Goal: Task Accomplishment & Management: Use online tool/utility

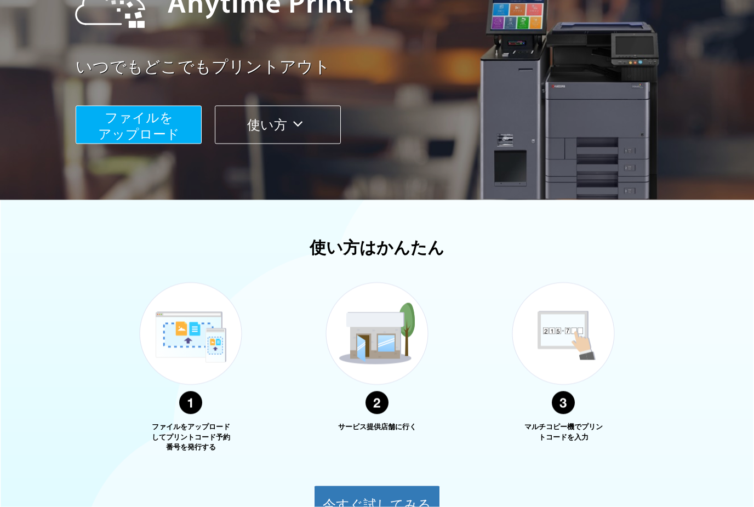
scroll to position [128, 0]
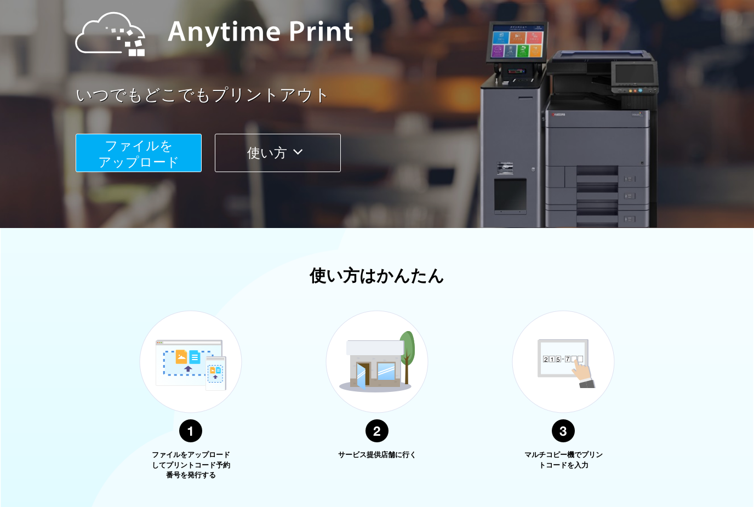
click at [103, 151] on button "ファイルを ​​アップロード" at bounding box center [139, 153] width 126 height 38
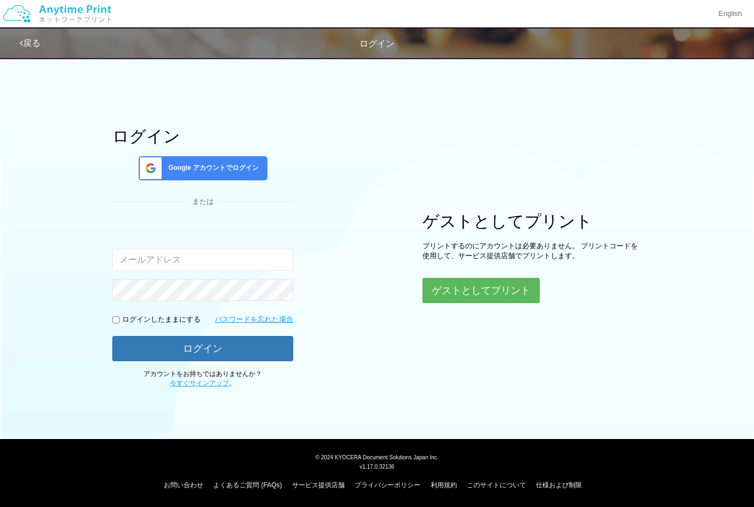
click at [131, 260] on input "email" at bounding box center [202, 260] width 181 height 22
click at [159, 180] on div "Google アカウントでログイン" at bounding box center [203, 168] width 129 height 24
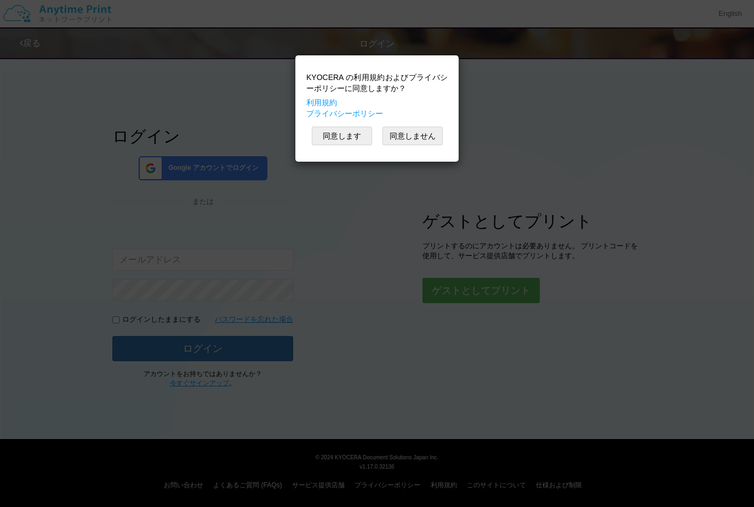
click at [335, 139] on button "同意します" at bounding box center [342, 136] width 60 height 19
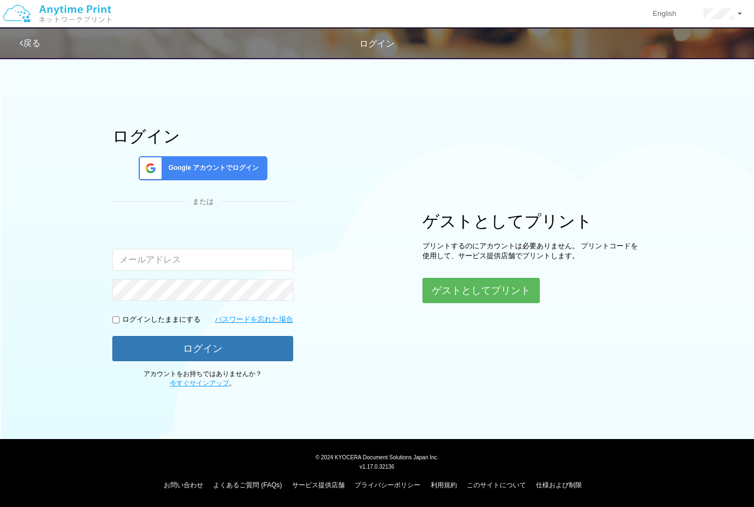
click at [246, 170] on span "Google アカウントでログイン" at bounding box center [211, 167] width 95 height 9
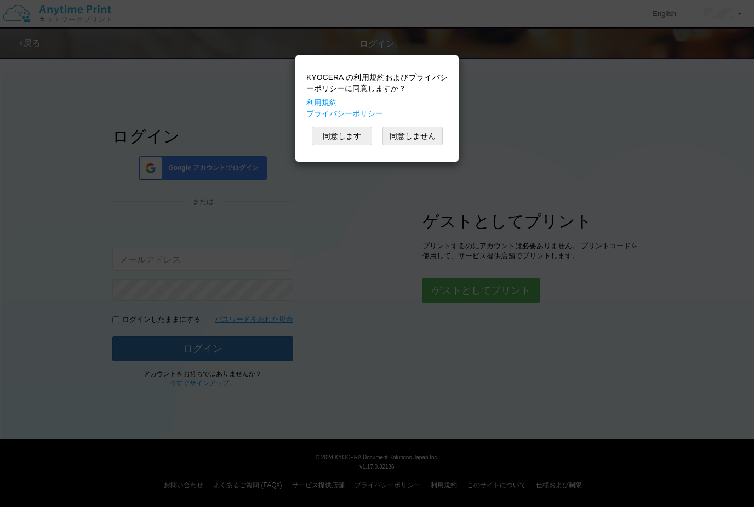
click at [349, 141] on button "同意します" at bounding box center [342, 136] width 60 height 19
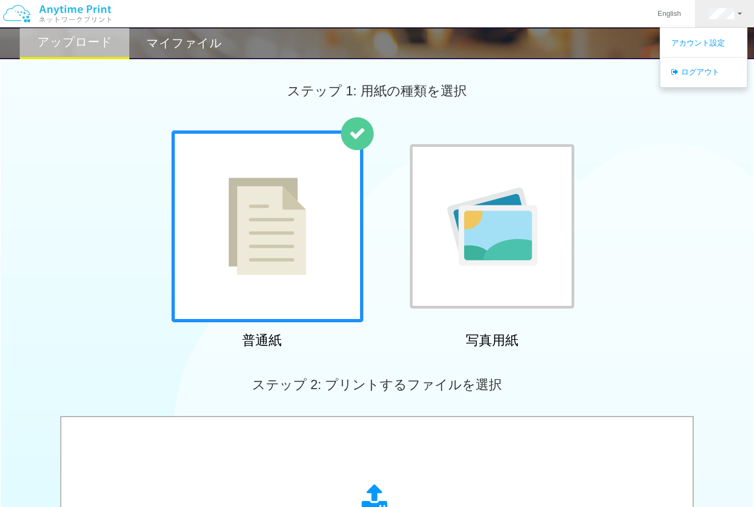
click at [641, 202] on div "普通紙 写真用紙" at bounding box center [377, 241] width 754 height 222
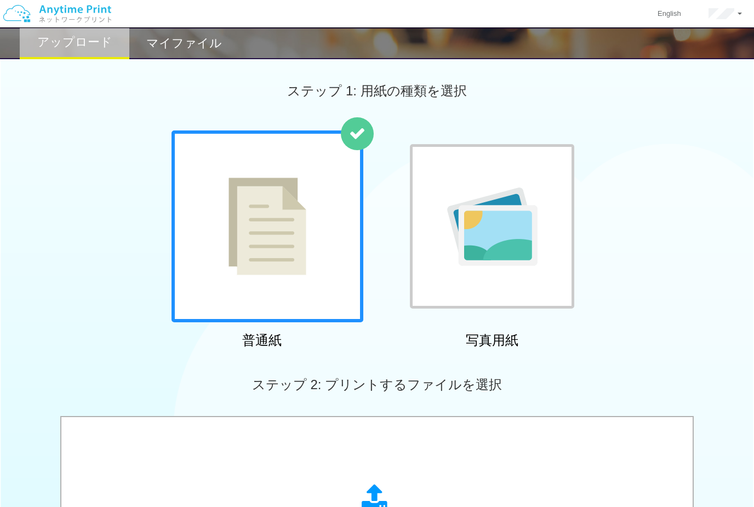
click at [322, 237] on div at bounding box center [267, 226] width 192 height 192
click at [322, 256] on div at bounding box center [267, 226] width 192 height 192
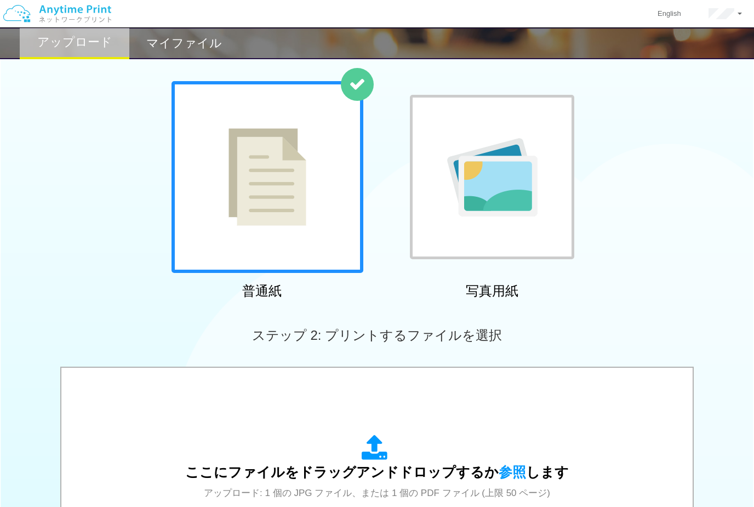
scroll to position [291, 0]
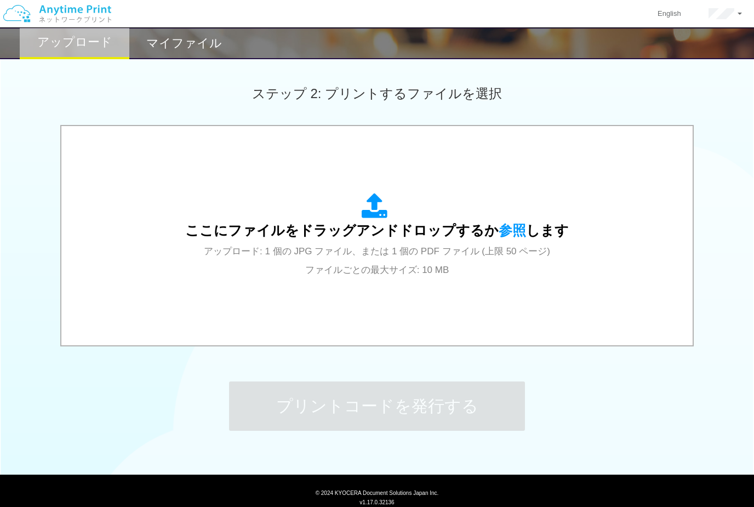
click at [444, 223] on span "ここにファイルをドラッグアンドドロップするか 参照 します" at bounding box center [376, 229] width 383 height 15
click at [508, 230] on span "参照" at bounding box center [511, 229] width 27 height 15
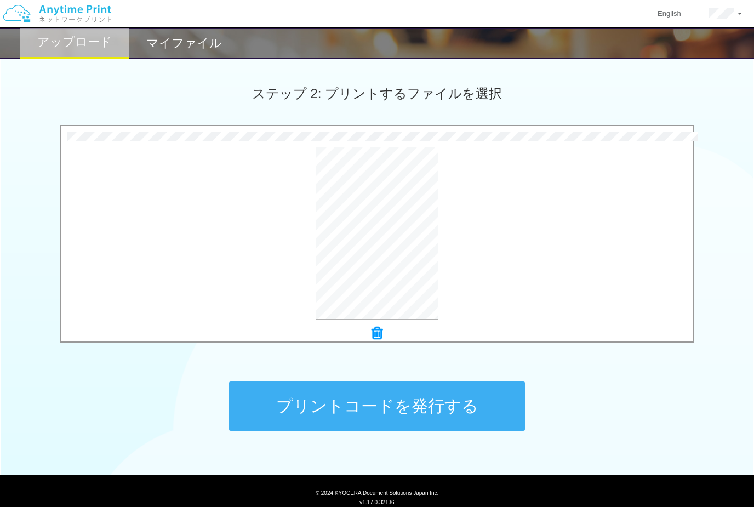
click at [434, 409] on button "プリントコードを発行する" at bounding box center [377, 405] width 296 height 49
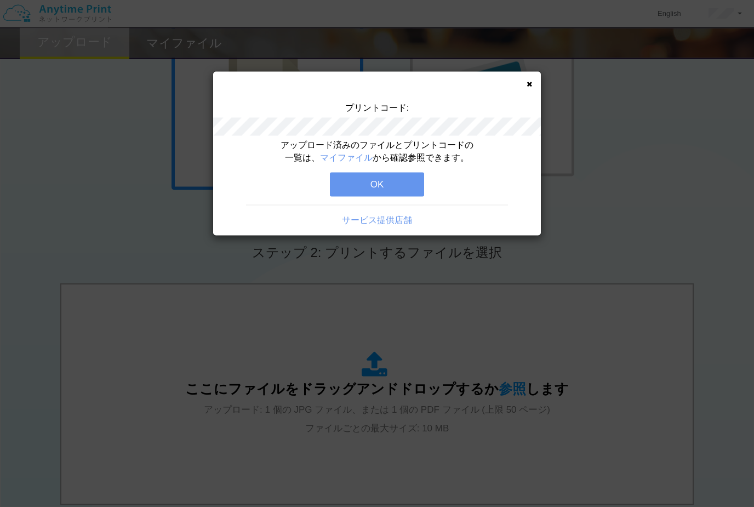
click at [368, 182] on button "OK" at bounding box center [377, 185] width 94 height 24
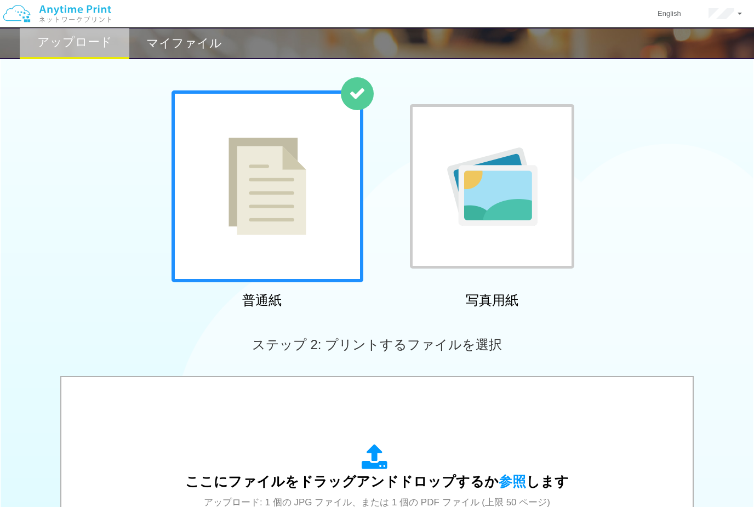
scroll to position [0, 0]
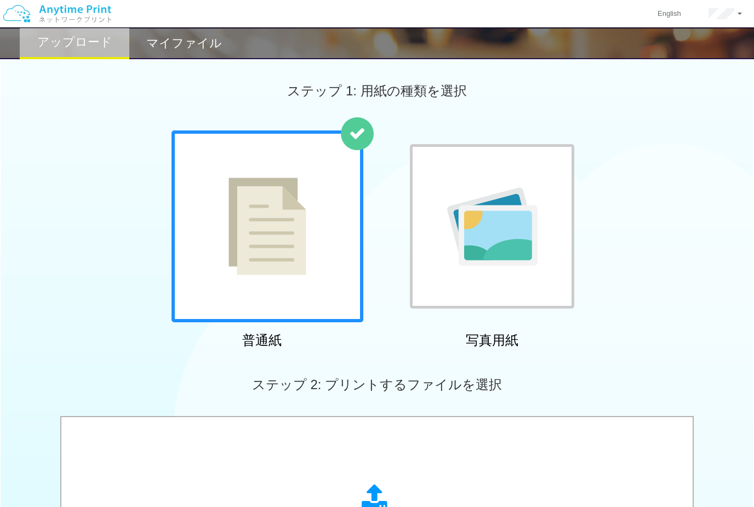
click at [197, 45] on h2 "マイファイル" at bounding box center [184, 43] width 76 height 13
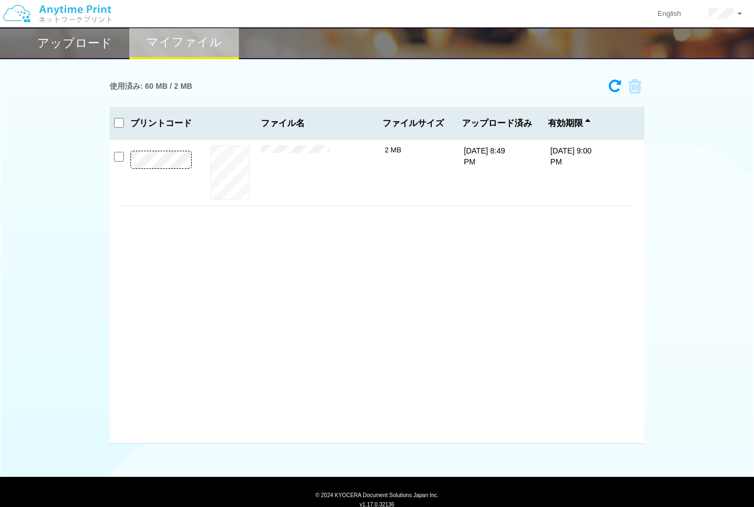
click at [0, 0] on button "プレビュー" at bounding box center [0, 0] width 0 height 0
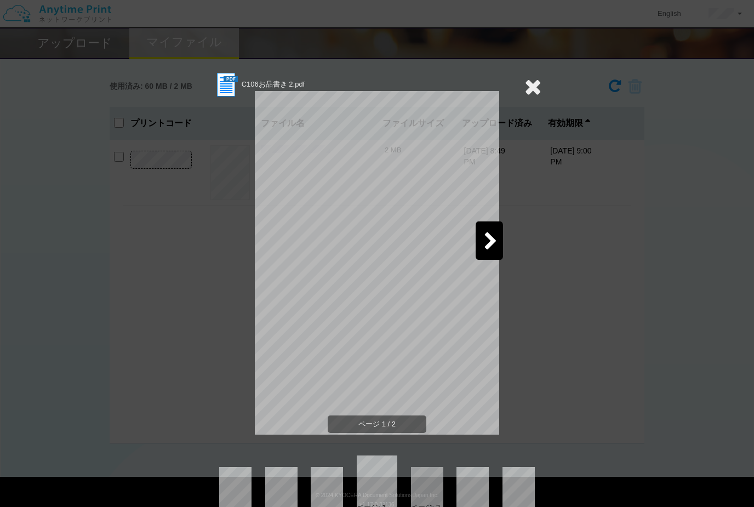
click at [492, 240] on icon at bounding box center [491, 241] width 14 height 19
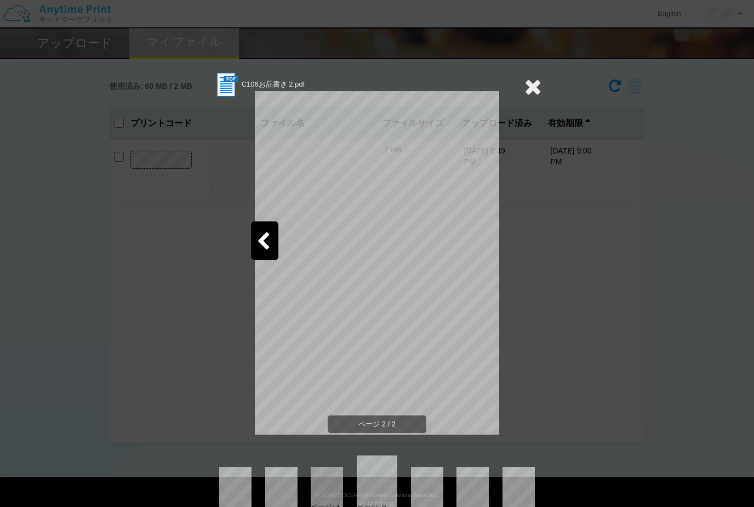
click at [273, 240] on div at bounding box center [264, 240] width 27 height 38
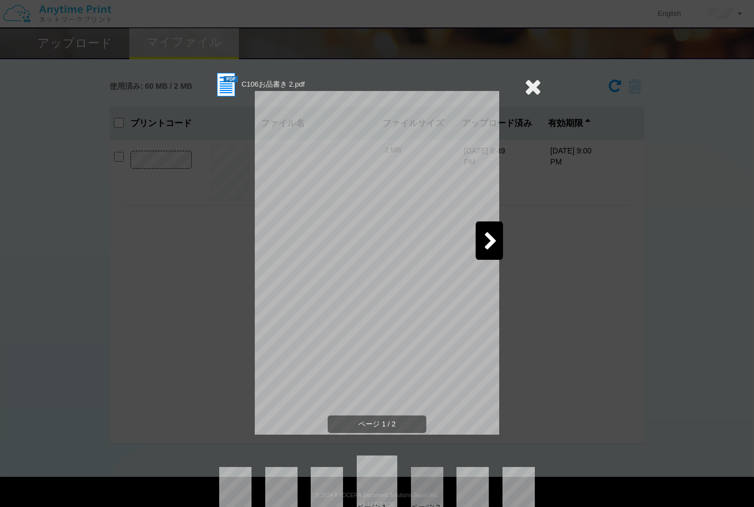
click at [494, 245] on icon at bounding box center [491, 241] width 14 height 19
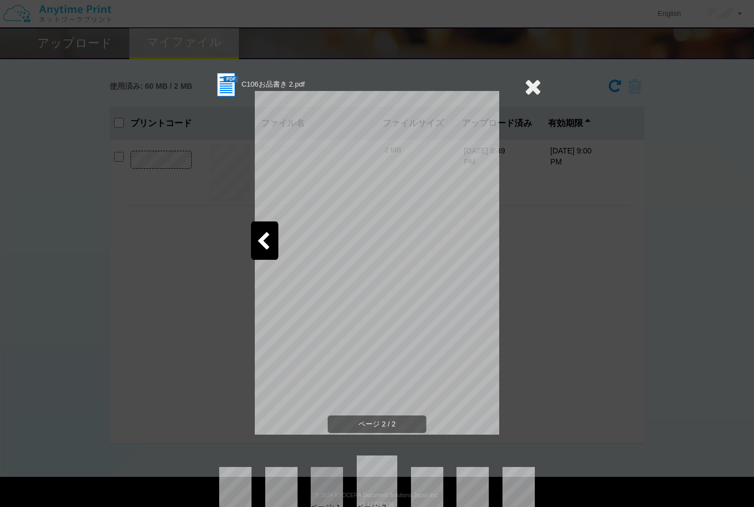
click at [530, 91] on icon at bounding box center [532, 87] width 17 height 22
